Goal: Transaction & Acquisition: Purchase product/service

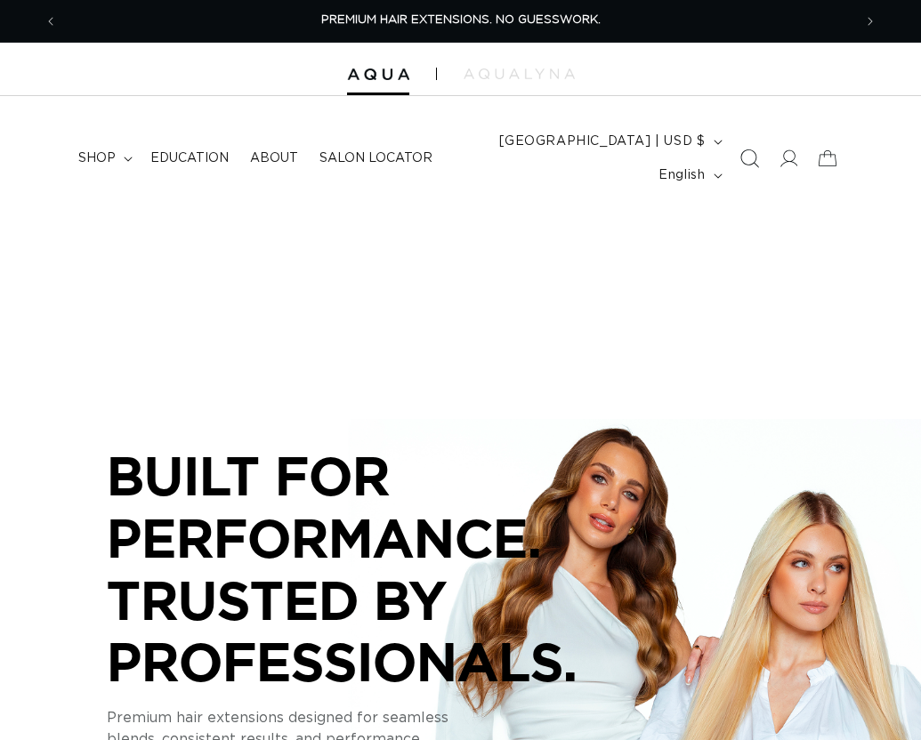
click at [748, 154] on icon "Search" at bounding box center [748, 158] width 19 height 19
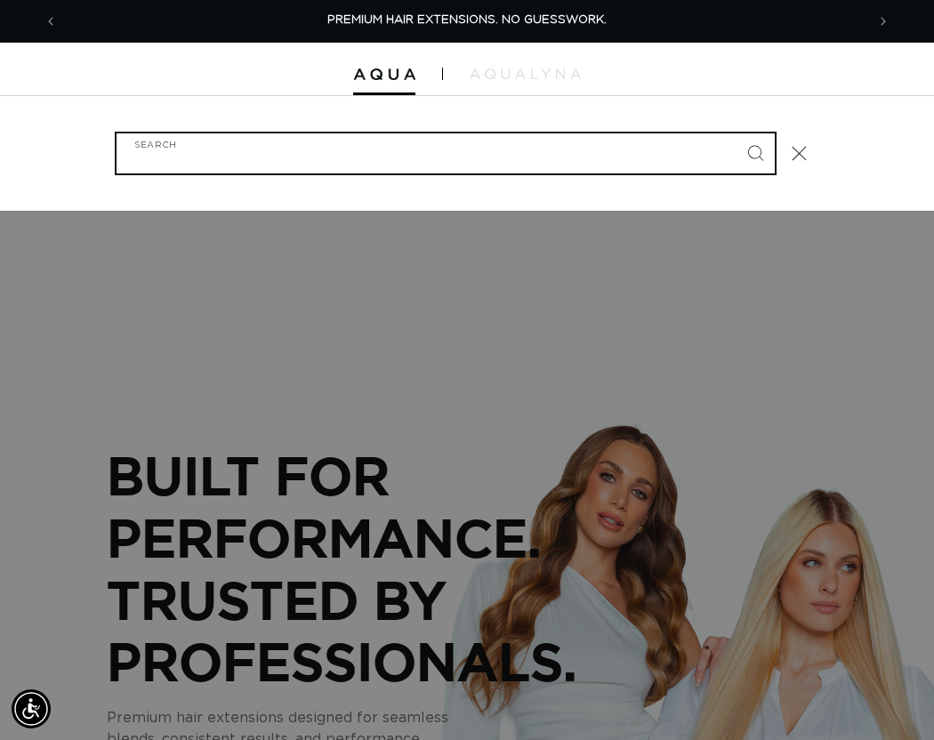
click at [214, 152] on input "Search" at bounding box center [446, 153] width 658 height 40
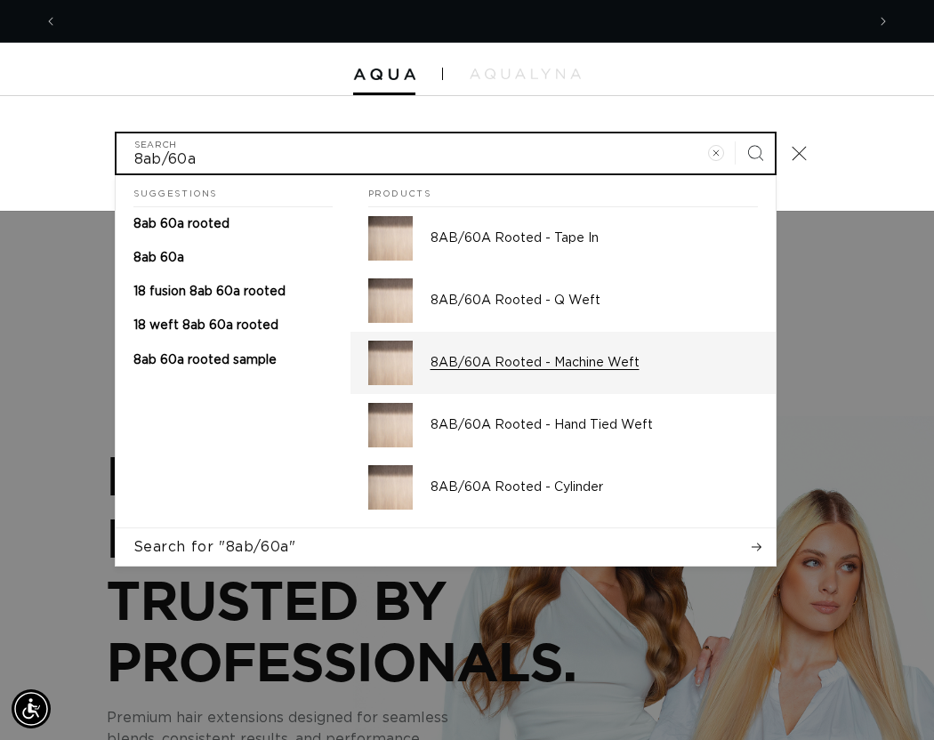
scroll to position [0, 808]
type input "8ab/60a"
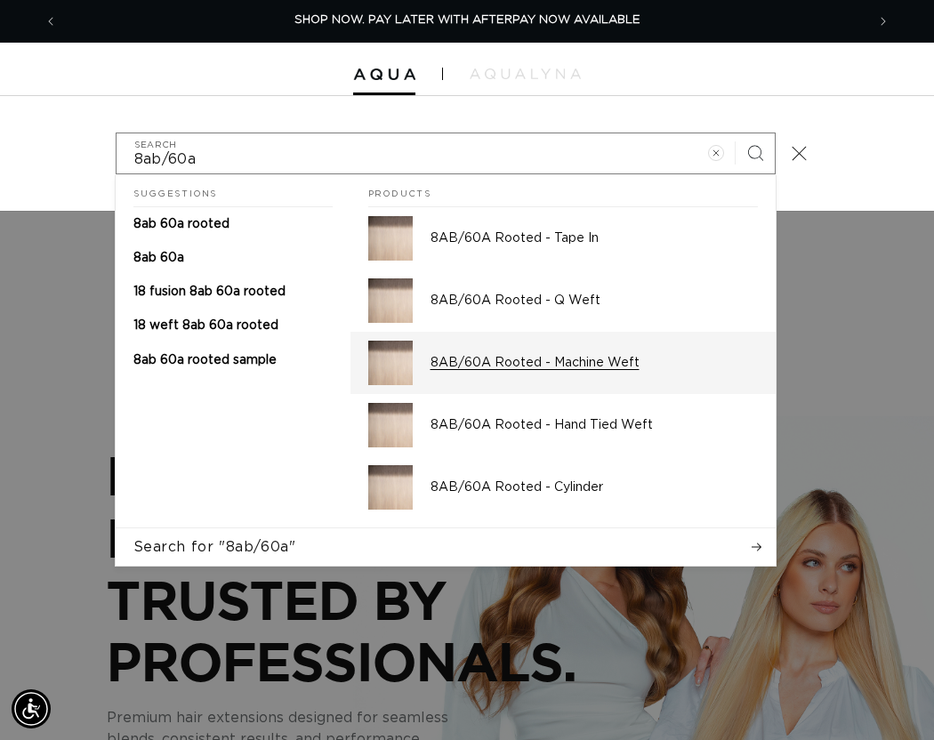
click at [483, 361] on p "8AB/60A Rooted - Machine Weft" at bounding box center [594, 363] width 327 height 16
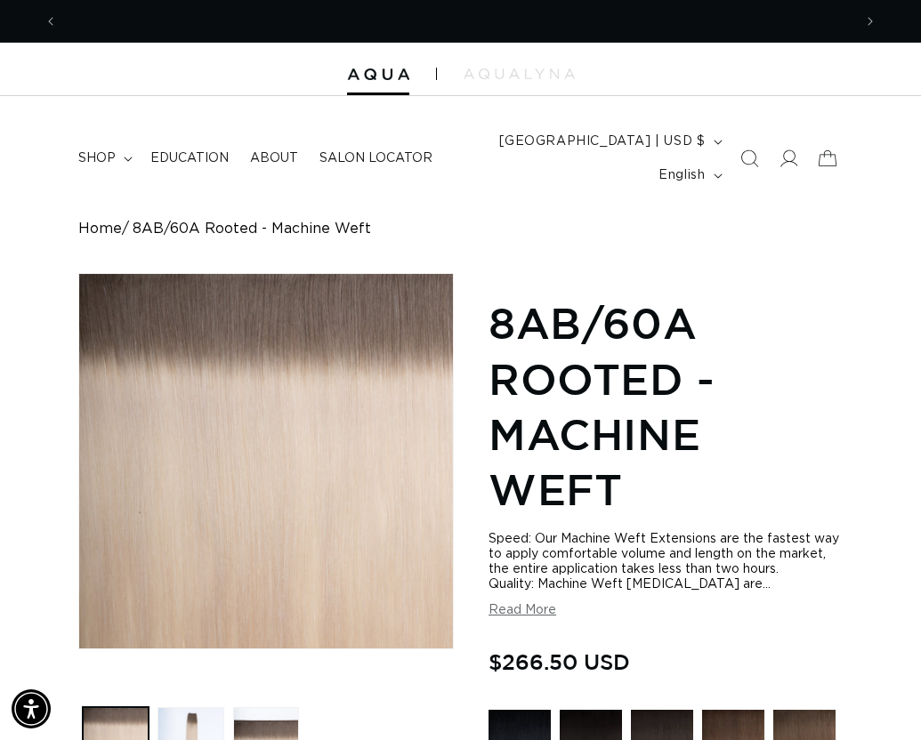
scroll to position [0, 1589]
